Goal: Book appointment/travel/reservation

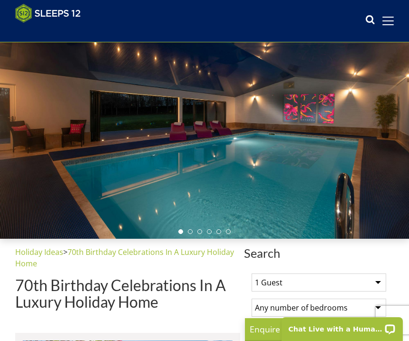
scroll to position [60, 0]
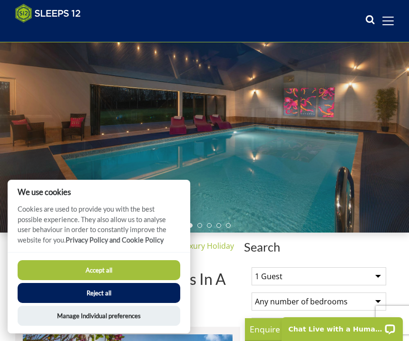
click at [114, 280] on button "Accept all" at bounding box center [99, 270] width 162 height 20
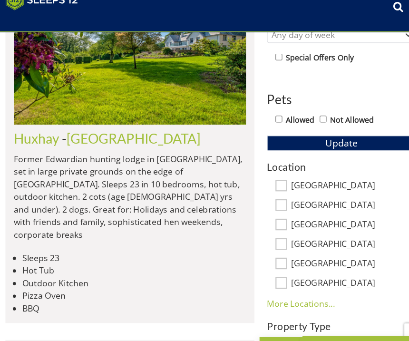
scroll to position [409, 0]
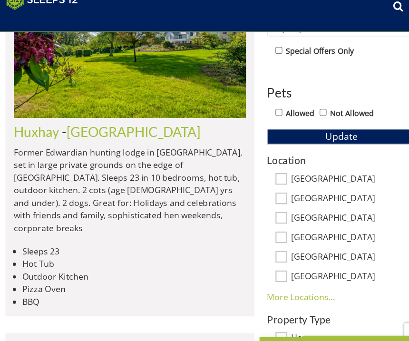
click at [259, 112] on input "Allowed" at bounding box center [262, 115] width 6 height 6
checkbox input "true"
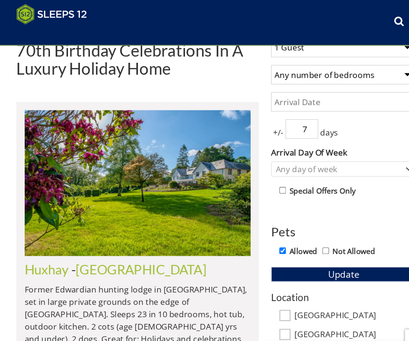
scroll to position [289, 0]
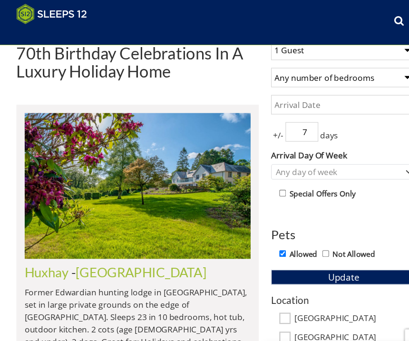
click at [289, 98] on input "Date" at bounding box center [318, 97] width 134 height 18
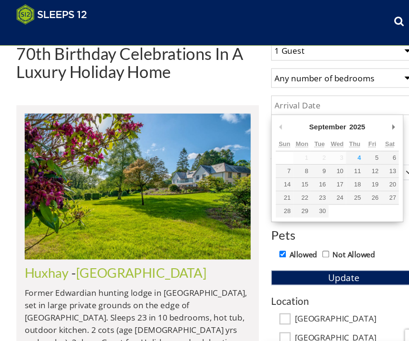
click at [333, 122] on select "2025 2026 2027 2028 2029 2030 2031 2032 2033 2034 2035" at bounding box center [335, 118] width 26 height 10
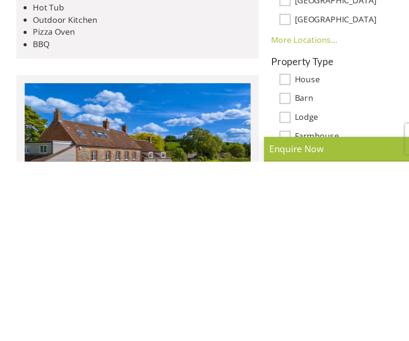
click at [205, 268] on img at bounding box center [128, 335] width 210 height 135
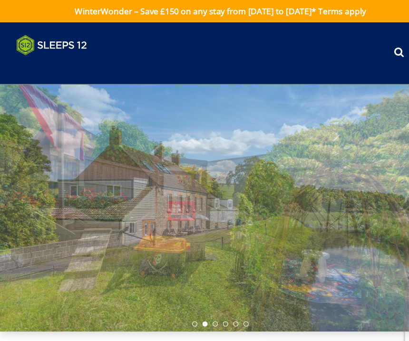
scroll to position [49, 0]
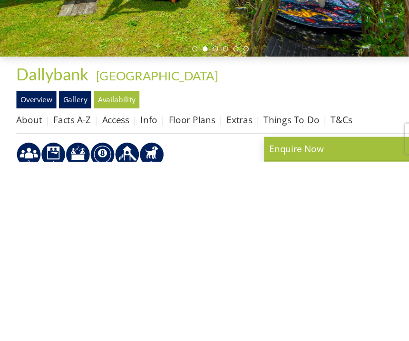
click at [207, 294] on li "Floor Plans" at bounding box center [183, 302] width 54 height 16
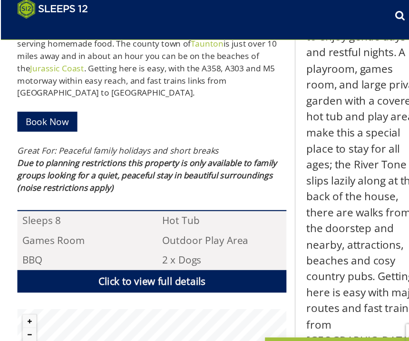
scroll to position [534, 0]
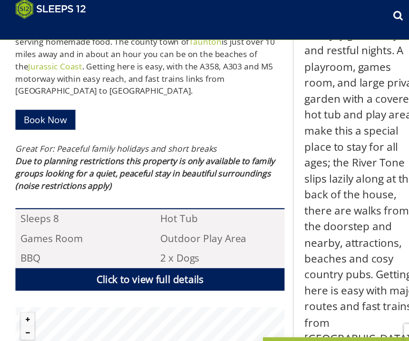
click at [161, 149] on em "Due to planning restrictions this property is only available to family groups l…" at bounding box center [135, 165] width 240 height 33
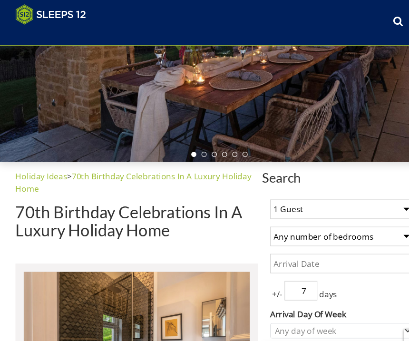
scroll to position [107, 0]
